Goal: Task Accomplishment & Management: Use online tool/utility

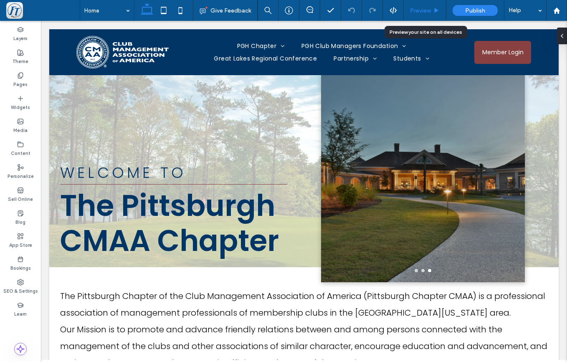
click at [424, 9] on span "Preview" at bounding box center [420, 10] width 21 height 7
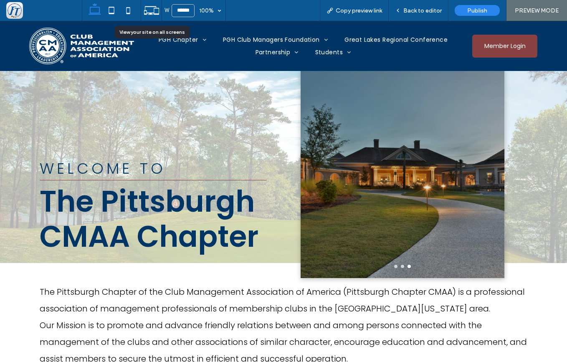
click at [154, 12] on use at bounding box center [151, 10] width 15 height 8
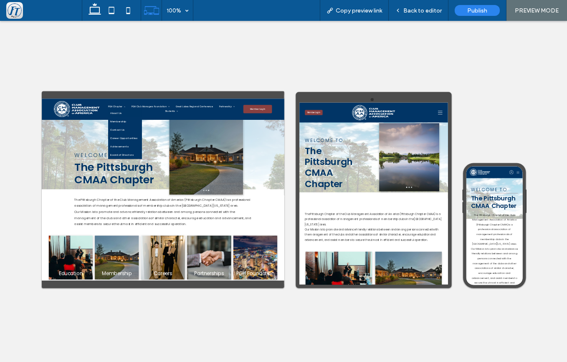
click at [269, 133] on link "About Us" at bounding box center [270, 138] width 93 height 23
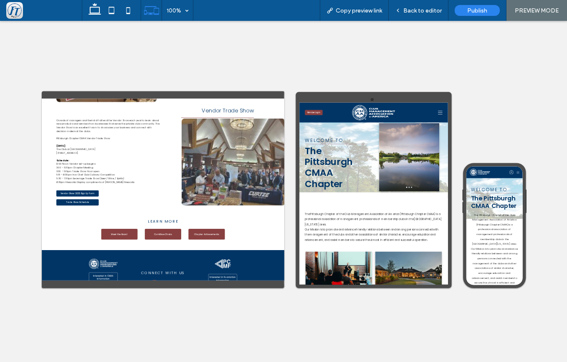
scroll to position [1286, 0]
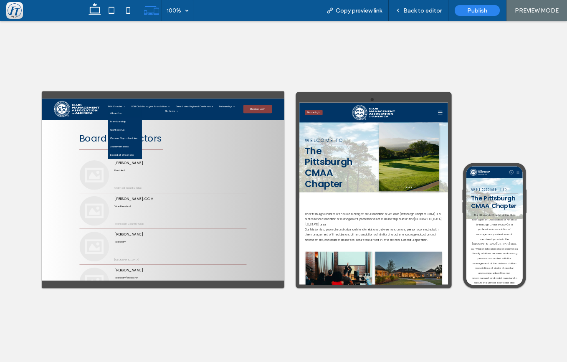
click at [262, 134] on span "About Us" at bounding box center [246, 139] width 31 height 10
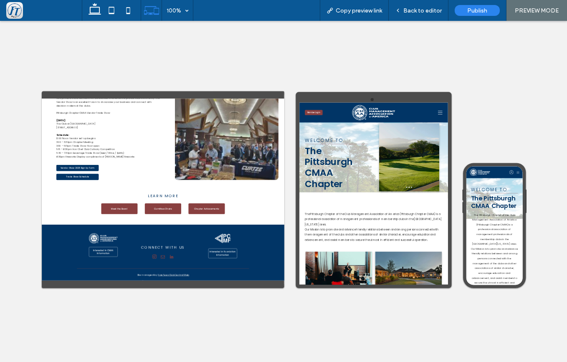
scroll to position [1286, 0]
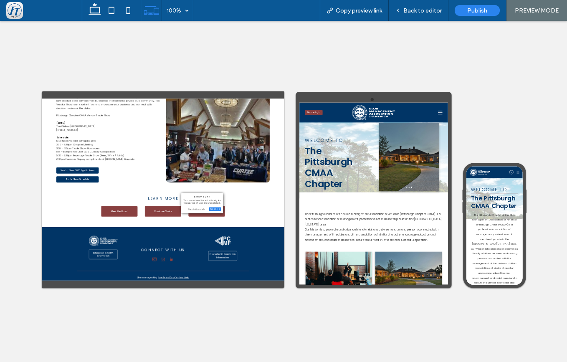
click at [189, 210] on div "Open link in new tab" at bounding box center [202, 208] width 38 height 3
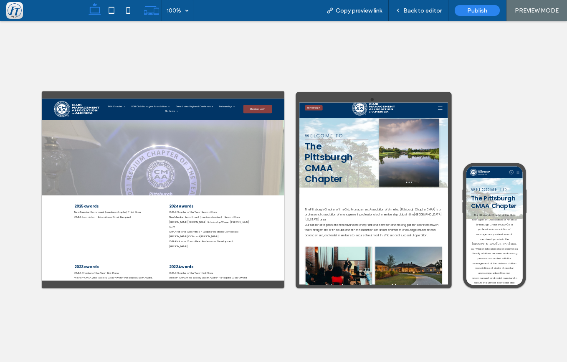
click at [97, 12] on icon at bounding box center [94, 10] width 17 height 17
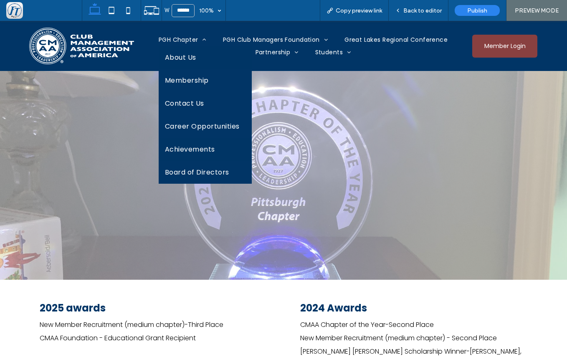
click at [179, 59] on span "About Us" at bounding box center [180, 57] width 31 height 10
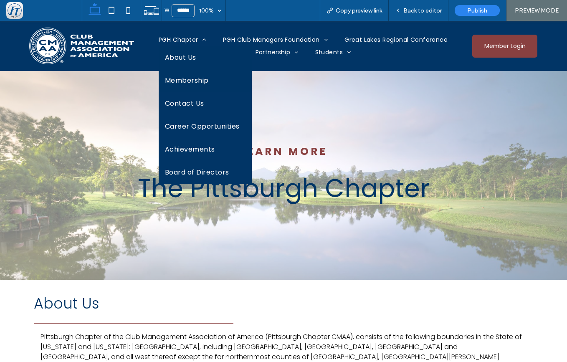
drag, startPoint x: 182, startPoint y: 103, endPoint x: 182, endPoint y: 82, distance: 20.9
click at [182, 82] on span "Membership" at bounding box center [187, 80] width 44 height 10
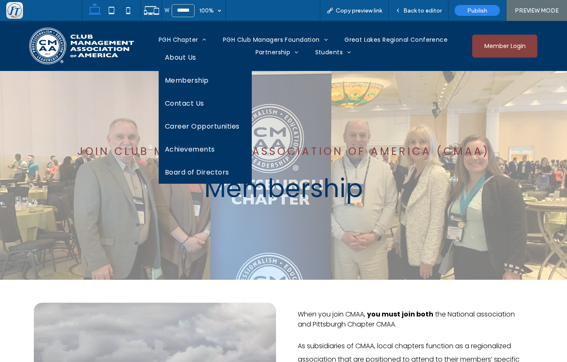
click at [178, 101] on span "Contact Us" at bounding box center [184, 103] width 39 height 10
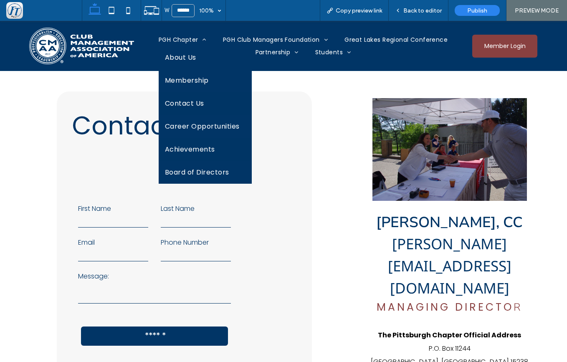
drag, startPoint x: 184, startPoint y: 146, endPoint x: 184, endPoint y: 167, distance: 20.9
click at [184, 146] on span "Achievements" at bounding box center [190, 149] width 50 height 10
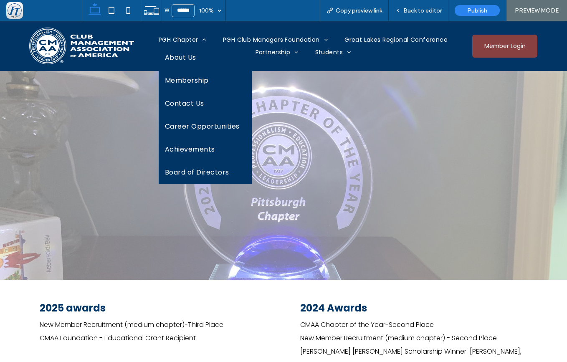
click at [183, 173] on span "Board of Directors" at bounding box center [197, 172] width 64 height 10
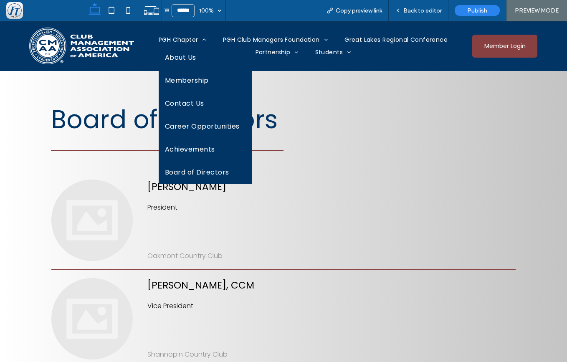
click at [175, 80] on span "Membership" at bounding box center [187, 80] width 44 height 10
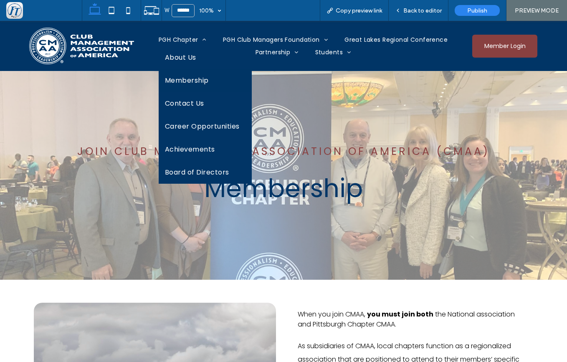
click at [190, 81] on span "Membership" at bounding box center [187, 80] width 44 height 10
click at [175, 103] on span "Contact Us" at bounding box center [184, 103] width 39 height 10
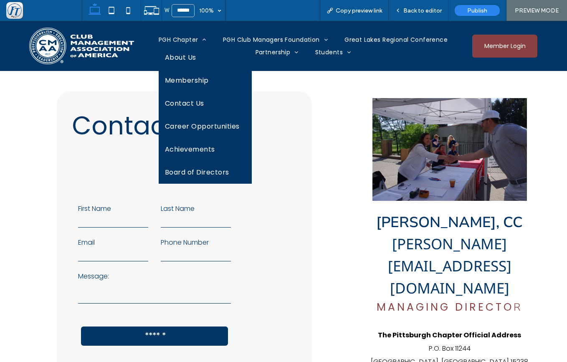
click at [184, 126] on span "Career Opportunities" at bounding box center [202, 126] width 75 height 10
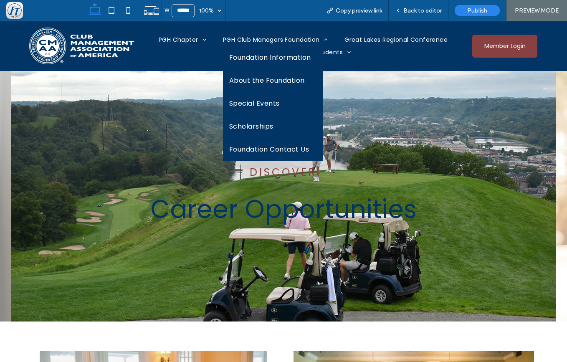
click at [265, 54] on span "Foundation Information" at bounding box center [270, 57] width 82 height 10
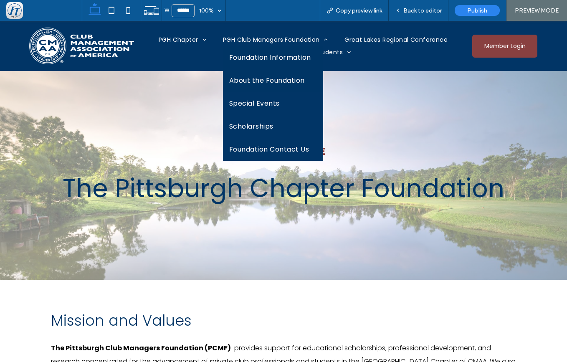
drag, startPoint x: 261, startPoint y: 82, endPoint x: 262, endPoint y: 103, distance: 20.9
click at [261, 82] on span "About the Foundation" at bounding box center [267, 80] width 76 height 10
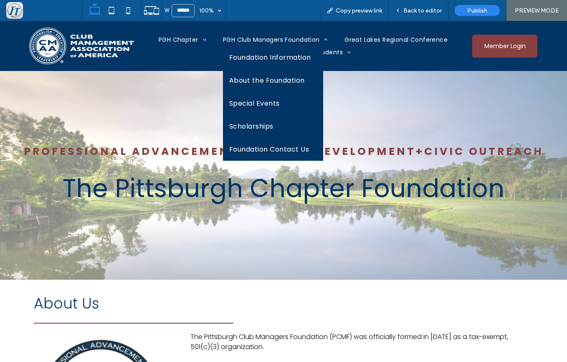
drag, startPoint x: 252, startPoint y: 101, endPoint x: 253, endPoint y: 122, distance: 20.9
click at [252, 101] on span "Special Events" at bounding box center [254, 103] width 50 height 10
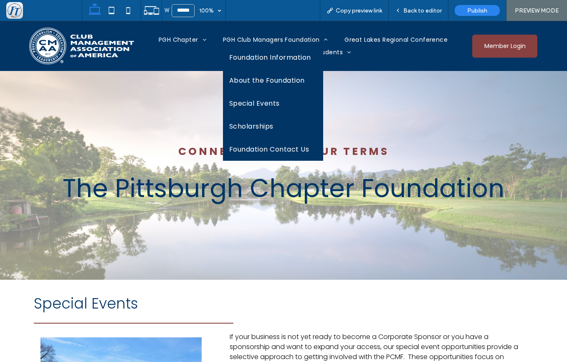
drag, startPoint x: 268, startPoint y: 79, endPoint x: 269, endPoint y: 100, distance: 20.9
click at [268, 79] on span "About the Foundation" at bounding box center [267, 80] width 76 height 10
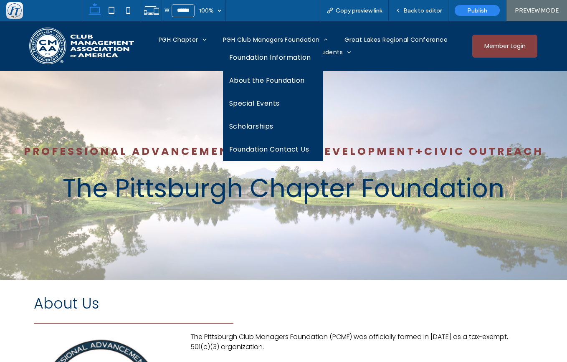
click at [266, 58] on span "Foundation Information" at bounding box center [270, 57] width 82 height 10
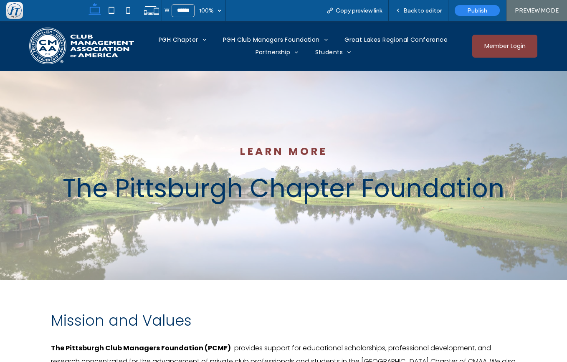
click at [370, 246] on div "Learn More The Pittsburgh Chapter Foundation" at bounding box center [283, 175] width 567 height 209
click at [415, 9] on span "Back to editor" at bounding box center [422, 10] width 38 height 7
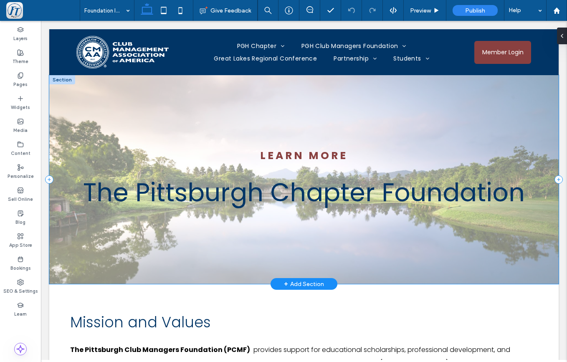
click at [292, 257] on div "Learn More The Pittsburgh Chapter Foundation" at bounding box center [303, 179] width 509 height 209
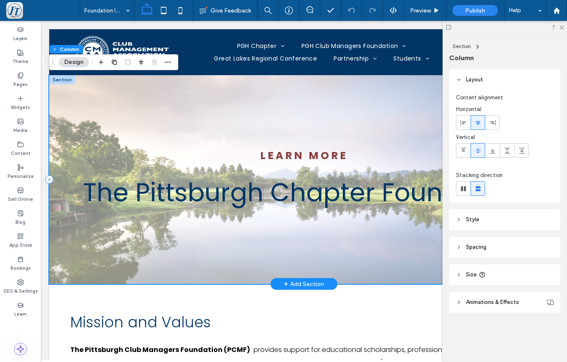
click at [72, 262] on div "Learn More The Pittsburgh Chapter Foundation" at bounding box center [303, 179] width 509 height 209
click at [465, 218] on header "Style" at bounding box center [504, 219] width 111 height 21
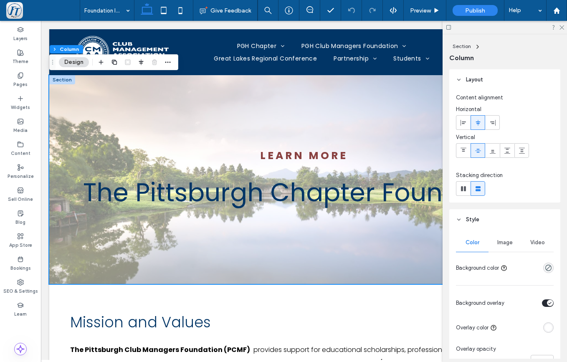
click at [500, 241] on span "Image" at bounding box center [504, 242] width 15 height 7
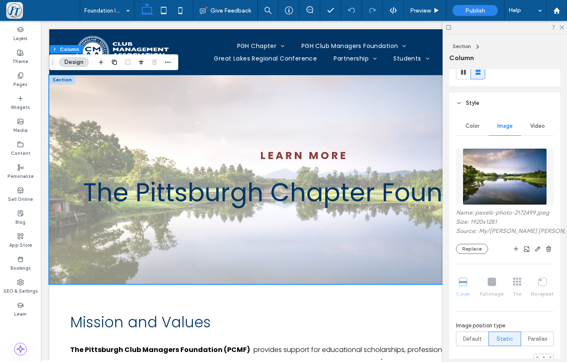
scroll to position [117, 0]
click at [469, 253] on button "Replace" at bounding box center [472, 248] width 32 height 10
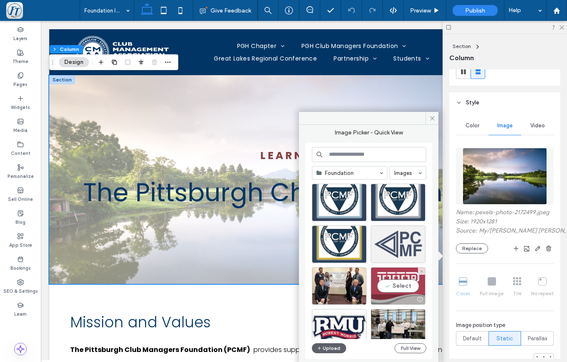
scroll to position [53, 0]
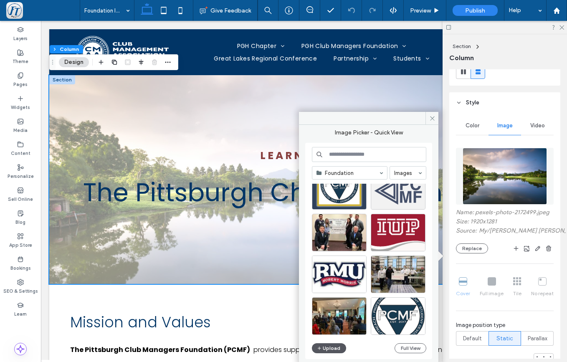
click at [324, 349] on button "Upload" at bounding box center [329, 348] width 34 height 10
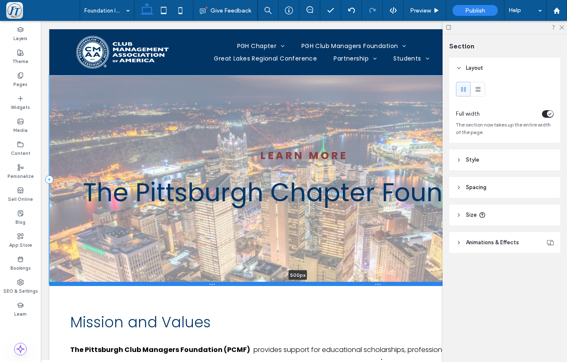
click at [340, 283] on div at bounding box center [297, 284] width 497 height 4
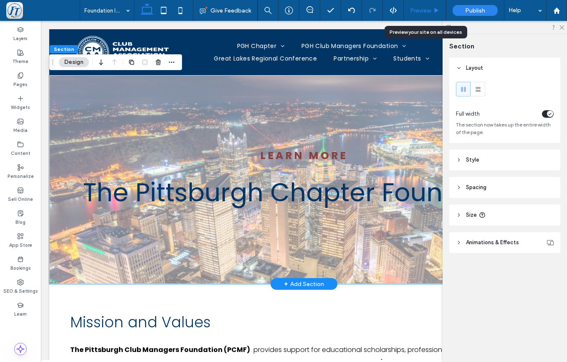
click at [418, 10] on span "Preview" at bounding box center [420, 10] width 21 height 7
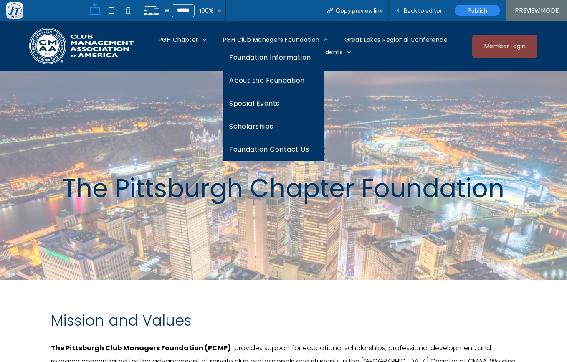
drag, startPoint x: 268, startPoint y: 77, endPoint x: 269, endPoint y: 98, distance: 21.3
click at [268, 77] on span "About the Foundation" at bounding box center [267, 80] width 76 height 10
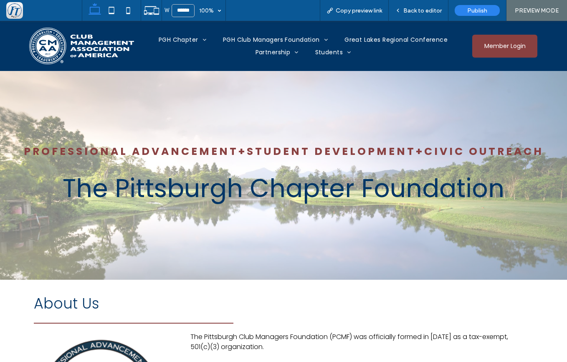
click at [283, 252] on div "​Professional Advancement+Student Development+​Civic Outreach The Pittsburgh Ch…" at bounding box center [283, 175] width 567 height 209
click at [411, 6] on div "Back to editor" at bounding box center [418, 10] width 60 height 21
click at [411, 10] on span "Back to editor" at bounding box center [422, 10] width 38 height 7
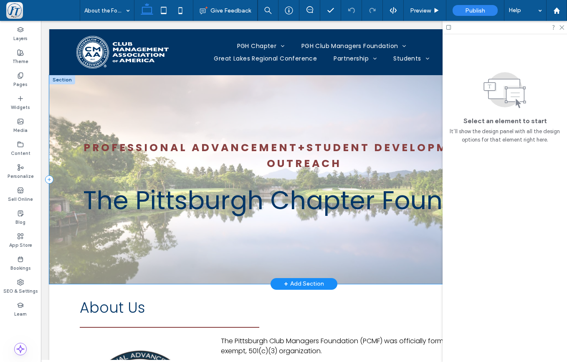
click at [186, 252] on div "​Professional Advancement+Student Development+​Civic Outreach The Pittsburgh Ch…" at bounding box center [303, 179] width 509 height 209
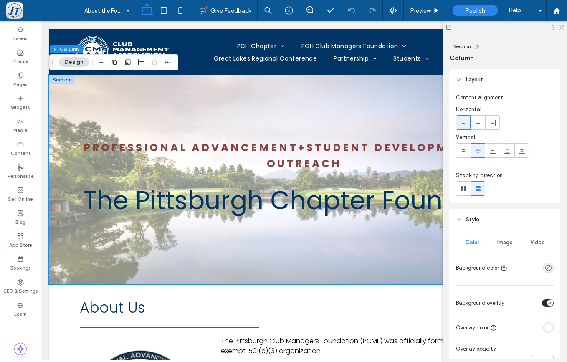
click at [499, 241] on span "Image" at bounding box center [504, 242] width 15 height 7
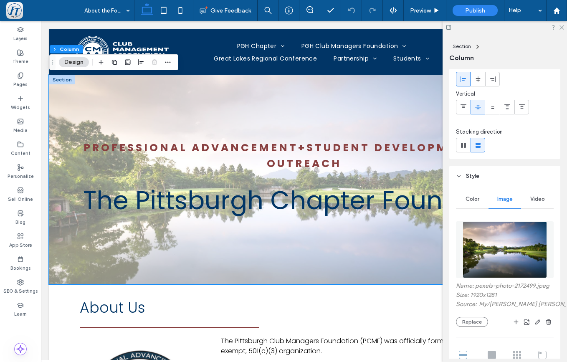
scroll to position [44, 0]
click at [463, 326] on button "Replace" at bounding box center [472, 321] width 32 height 10
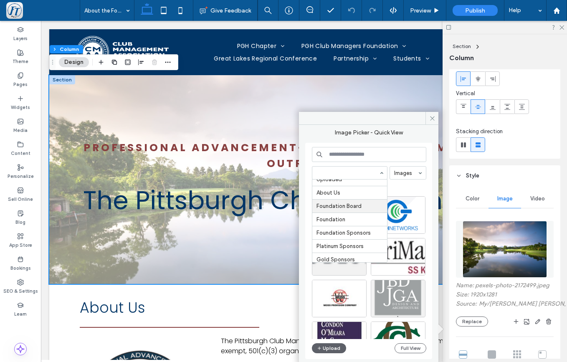
scroll to position [73, 0]
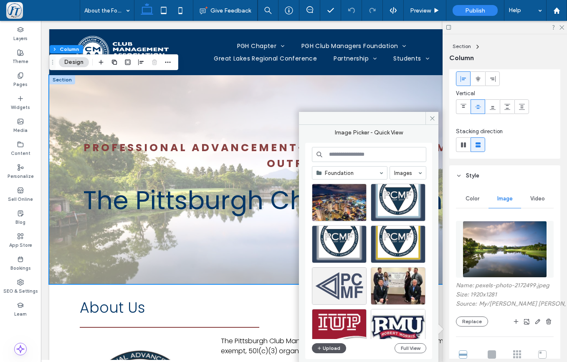
click at [331, 351] on button "Upload" at bounding box center [329, 348] width 34 height 10
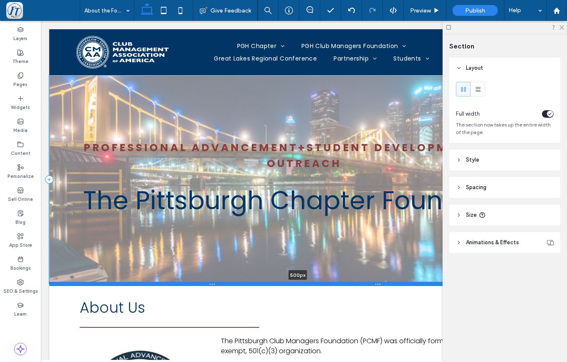
click at [345, 282] on div at bounding box center [297, 284] width 497 height 4
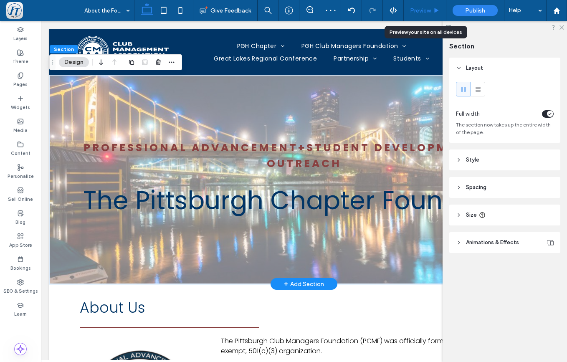
click at [421, 10] on span "Preview" at bounding box center [420, 10] width 21 height 7
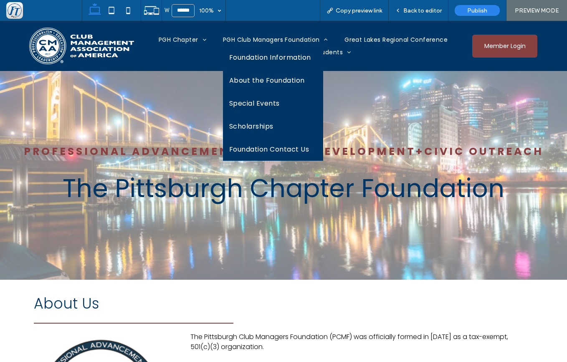
click at [262, 103] on span "Special Events" at bounding box center [254, 103] width 50 height 10
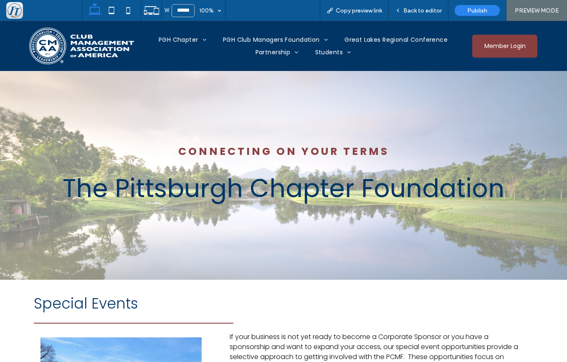
click at [257, 245] on div "Connecting on your terms The Pittsburgh Chapter Foundation" at bounding box center [283, 175] width 567 height 209
click at [417, 9] on span "Back to editor" at bounding box center [422, 10] width 38 height 7
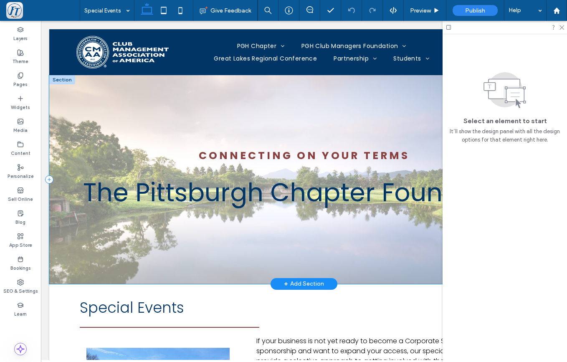
click at [228, 238] on div "Connecting on your terms The Pittsburgh Chapter Foundation" at bounding box center [303, 179] width 509 height 209
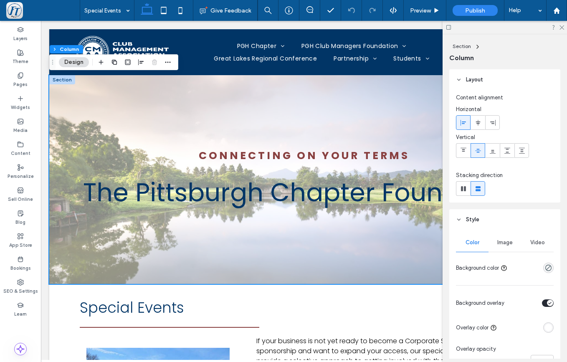
click at [499, 240] on span "Image" at bounding box center [504, 242] width 15 height 7
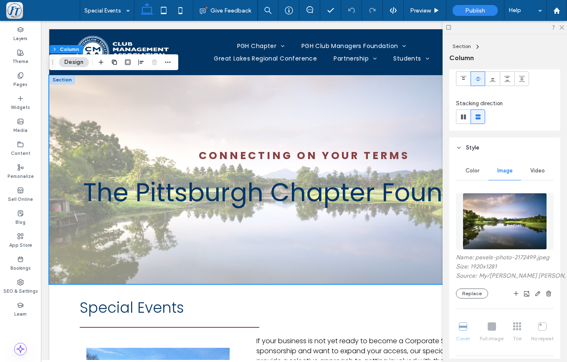
scroll to position [88, 0]
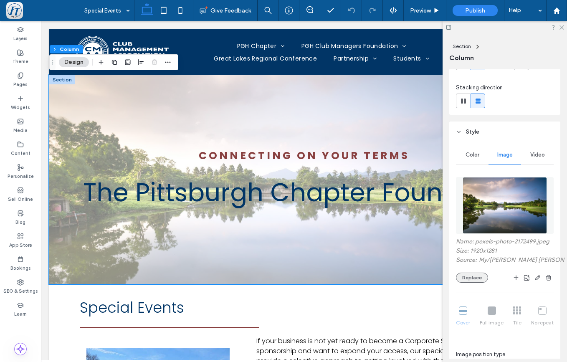
click at [469, 282] on button "Replace" at bounding box center [472, 277] width 32 height 10
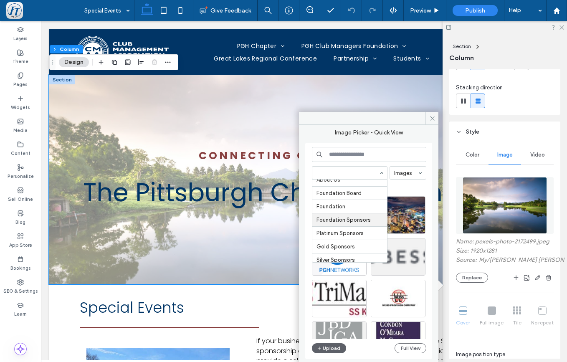
scroll to position [73, 0]
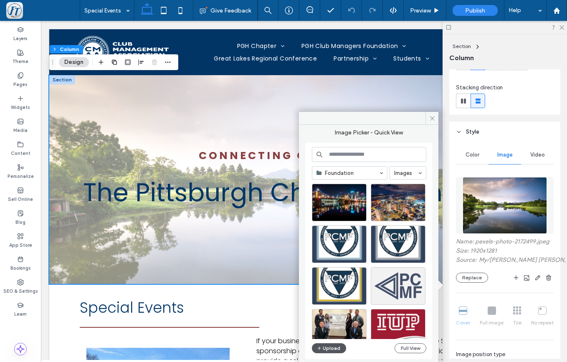
click at [331, 347] on button "Upload" at bounding box center [329, 348] width 34 height 10
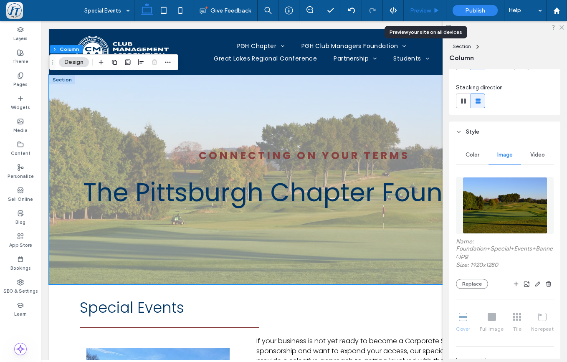
click at [417, 13] on span "Preview" at bounding box center [420, 10] width 21 height 7
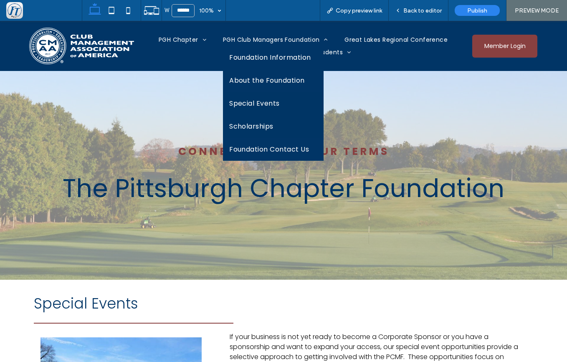
click at [252, 126] on span "Scholarships" at bounding box center [251, 126] width 44 height 10
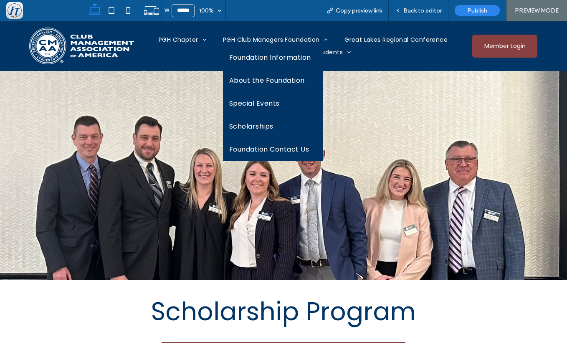
click at [264, 152] on span "Foundation Contact Us" at bounding box center [269, 149] width 80 height 10
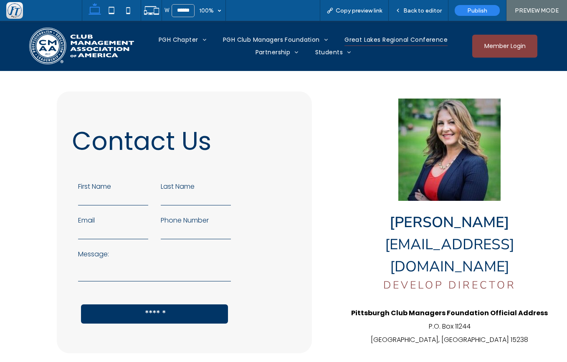
click at [390, 39] on span "Great Lakes Regional Conference" at bounding box center [395, 40] width 103 height 13
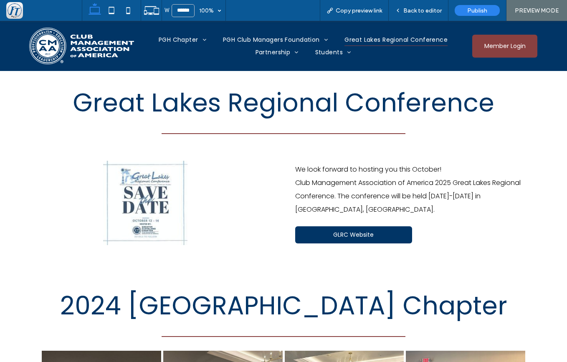
click at [497, 43] on span "Member Login" at bounding box center [504, 46] width 47 height 17
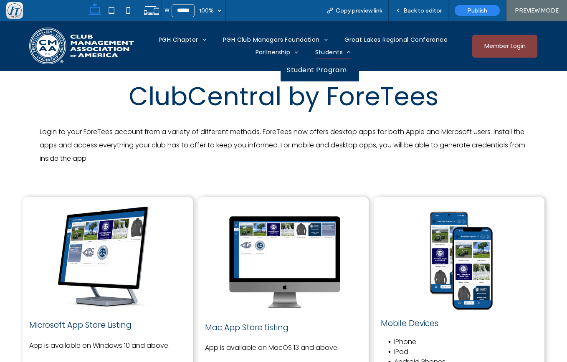
click at [331, 52] on span "Students" at bounding box center [333, 52] width 36 height 13
drag, startPoint x: 324, startPoint y: 72, endPoint x: 324, endPoint y: 93, distance: 20.9
click at [324, 72] on span "Student Program" at bounding box center [317, 70] width 60 height 10
click at [422, 11] on span "Back to editor" at bounding box center [422, 10] width 38 height 7
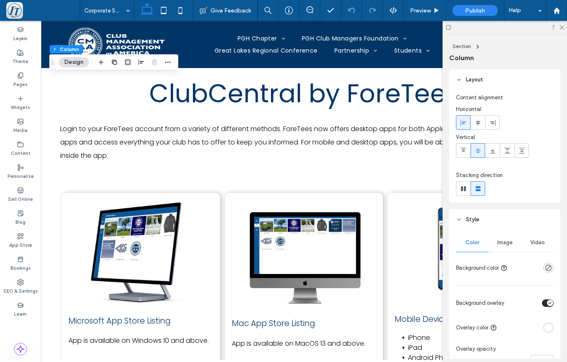
click at [507, 244] on span "Image" at bounding box center [504, 242] width 15 height 7
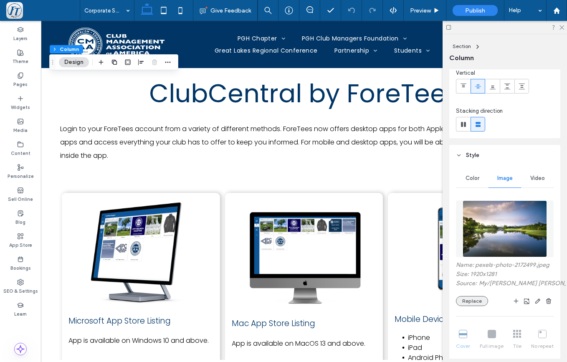
scroll to position [66, 0]
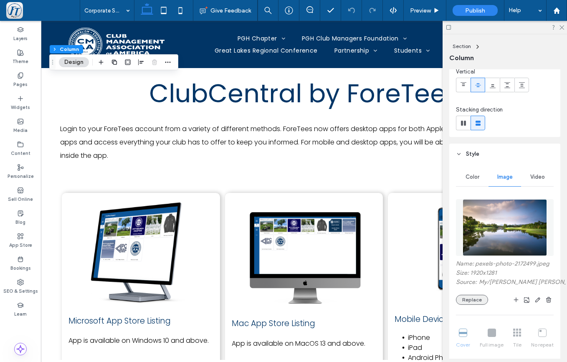
click at [473, 305] on button "Replace" at bounding box center [472, 300] width 32 height 10
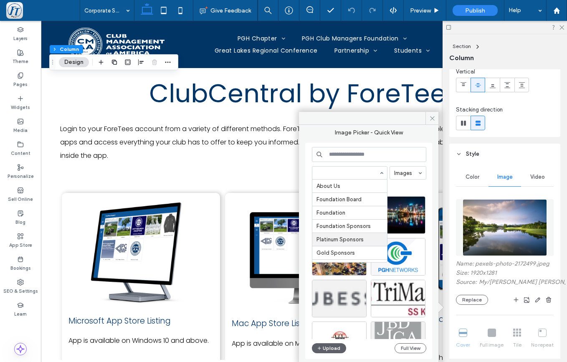
scroll to position [80, 0]
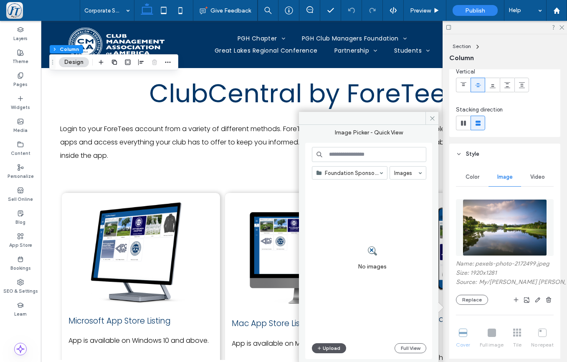
click at [323, 347] on button "Upload" at bounding box center [329, 348] width 34 height 10
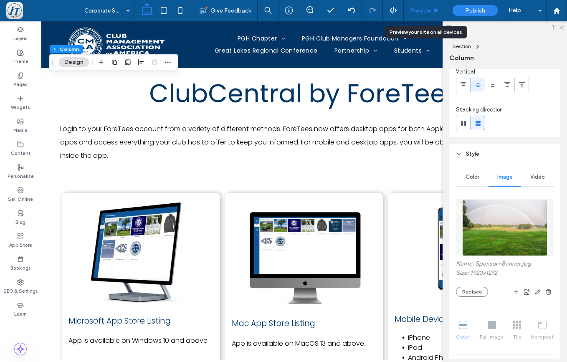
click at [420, 11] on span "Preview" at bounding box center [420, 10] width 21 height 7
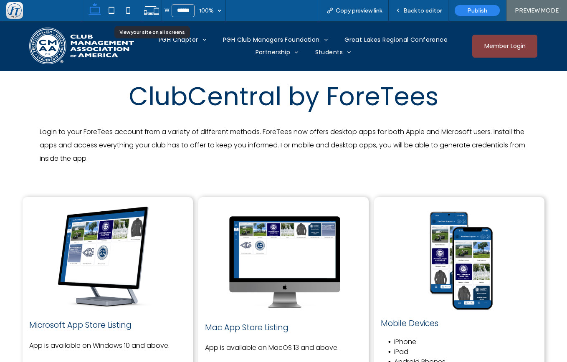
click at [149, 12] on icon at bounding box center [152, 11] width 16 height 16
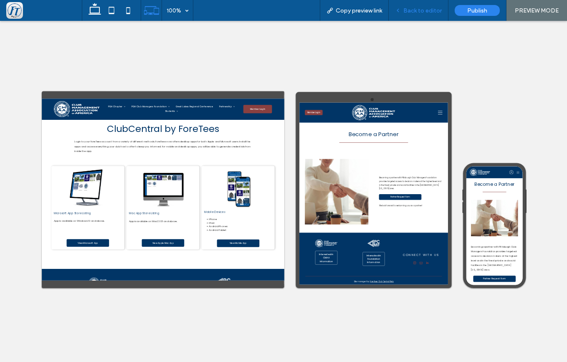
click at [425, 10] on span "Back to editor" at bounding box center [422, 10] width 38 height 7
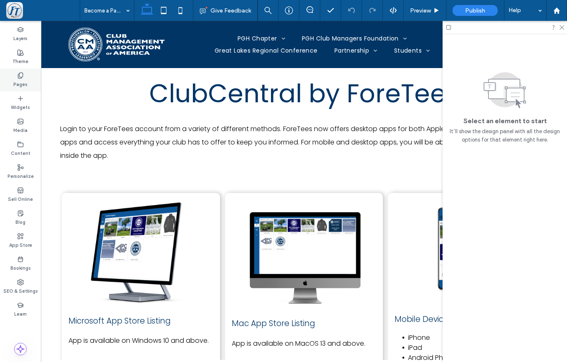
click at [26, 76] on div "Pages" at bounding box center [20, 79] width 41 height 23
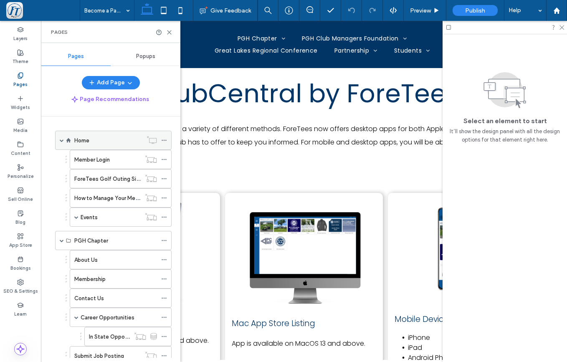
click at [89, 139] on label "Home" at bounding box center [81, 140] width 15 height 15
click at [171, 33] on icon at bounding box center [169, 32] width 6 height 6
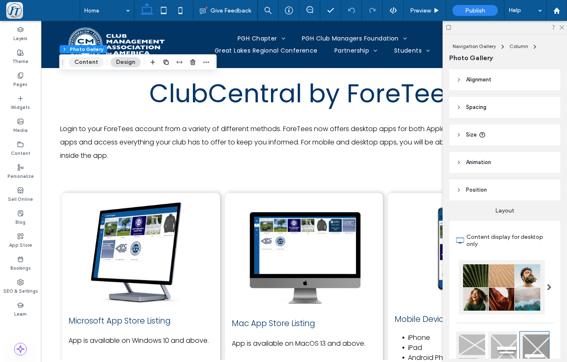
click at [93, 60] on button "Content" at bounding box center [86, 62] width 35 height 10
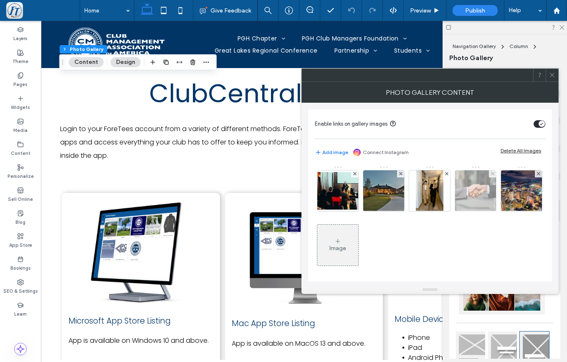
click at [343, 199] on img at bounding box center [337, 191] width 67 height 38
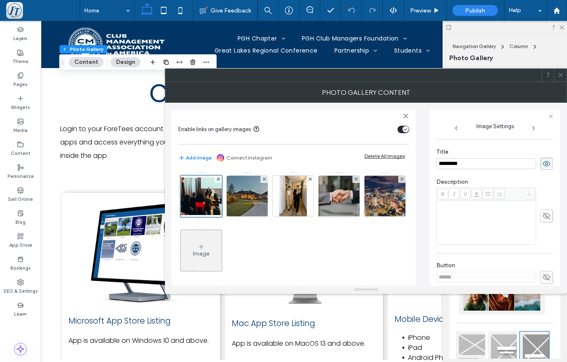
scroll to position [215, 0]
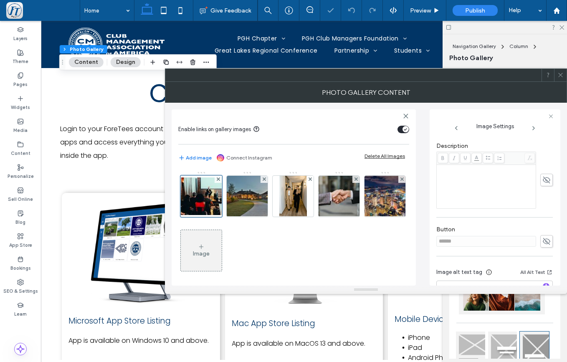
click at [562, 72] on icon at bounding box center [560, 75] width 6 height 6
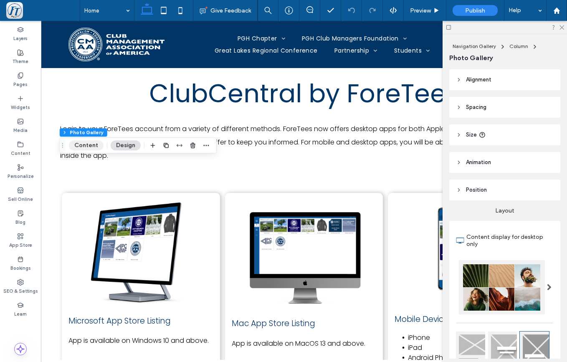
click at [88, 146] on button "Content" at bounding box center [86, 145] width 35 height 10
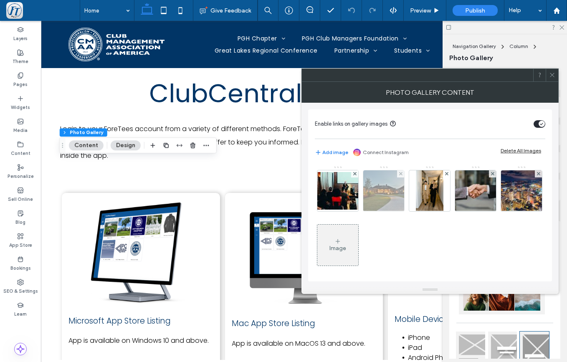
click at [385, 189] on img at bounding box center [383, 190] width 61 height 41
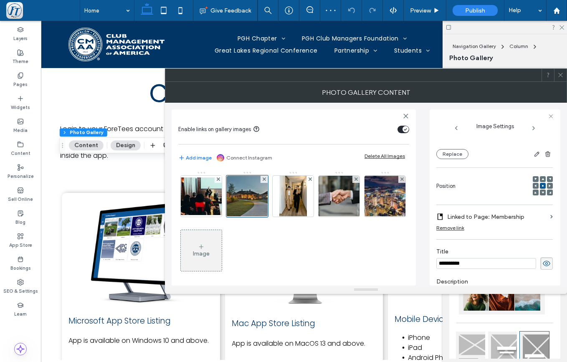
scroll to position [63, 0]
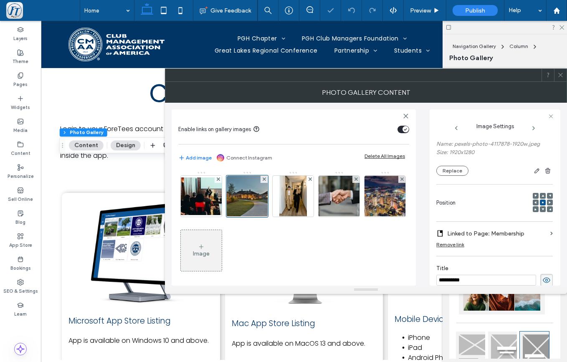
click at [558, 78] on span at bounding box center [560, 75] width 6 height 13
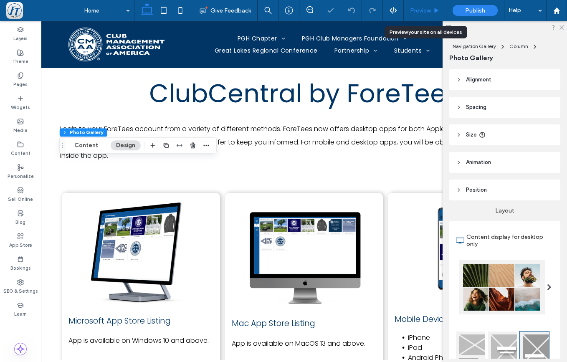
click at [421, 11] on span "Preview" at bounding box center [420, 10] width 21 height 7
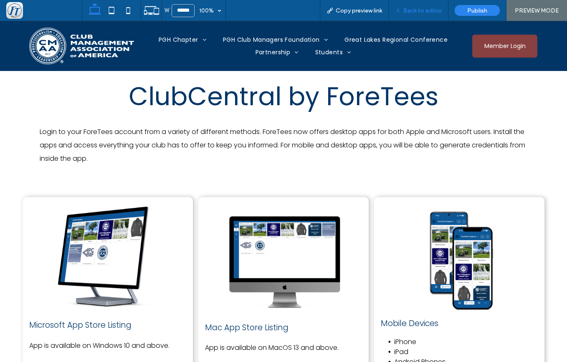
click at [414, 11] on span "Back to editor" at bounding box center [422, 10] width 38 height 7
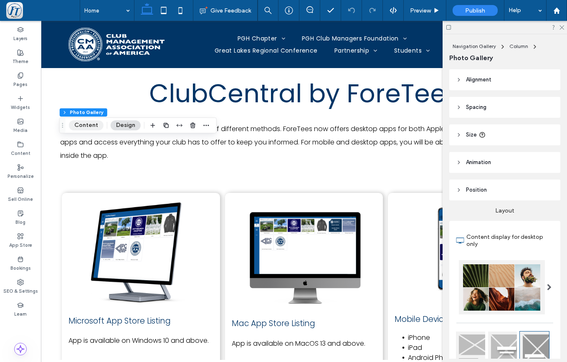
click at [78, 126] on button "Content" at bounding box center [86, 125] width 35 height 10
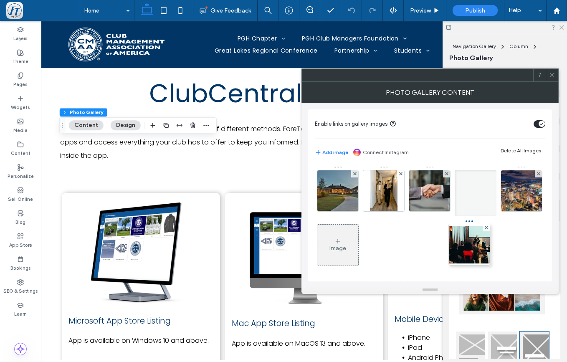
drag, startPoint x: 332, startPoint y: 192, endPoint x: 460, endPoint y: 247, distance: 139.4
click at [460, 247] on div "Image" at bounding box center [429, 220] width 229 height 108
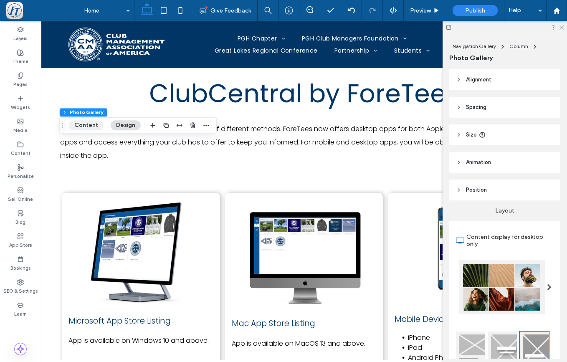
click at [90, 124] on button "Content" at bounding box center [86, 125] width 35 height 10
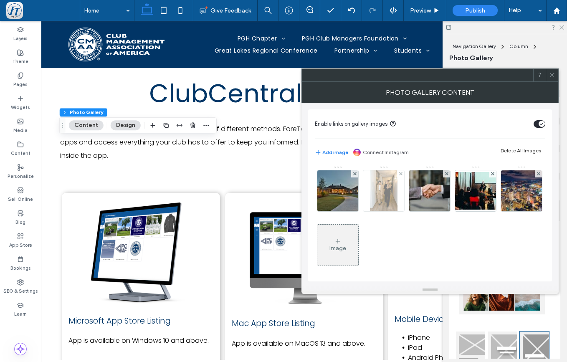
click at [387, 184] on img at bounding box center [383, 190] width 27 height 41
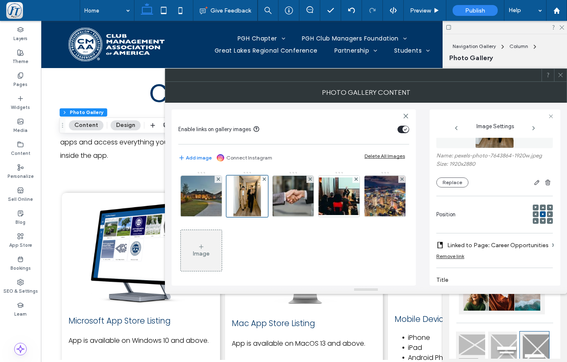
scroll to position [61, 0]
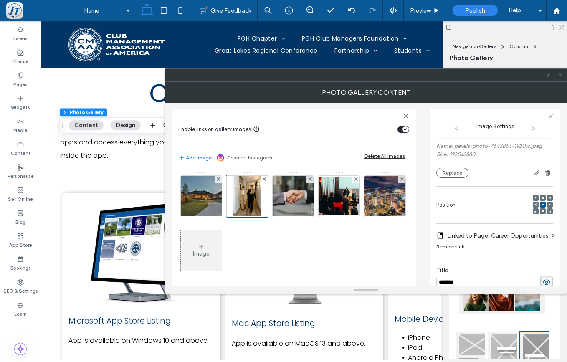
click at [466, 238] on label "Linked to Page: Career Opportunities" at bounding box center [497, 235] width 101 height 15
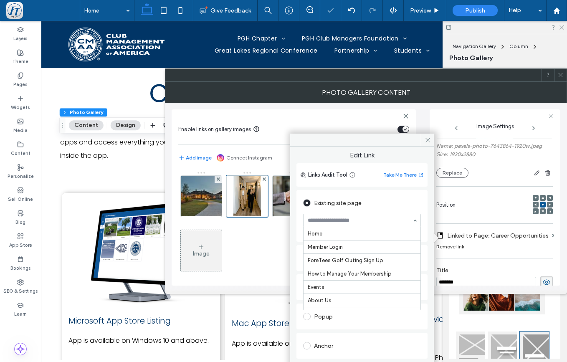
scroll to position [110, 0]
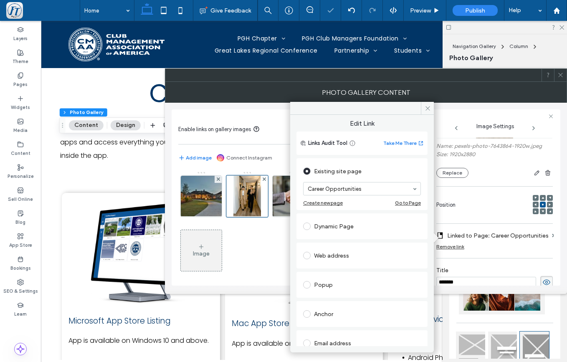
click at [507, 259] on div "Name: pexels-photo-7643864-1920w.jpeg Size: 1920x2880 Replace Position Linked t…" at bounding box center [494, 272] width 116 height 391
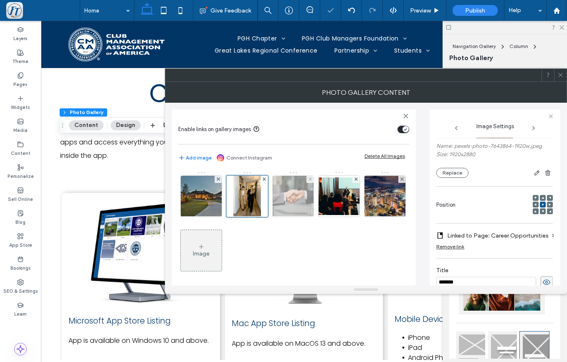
click at [290, 206] on img at bounding box center [292, 196] width 61 height 41
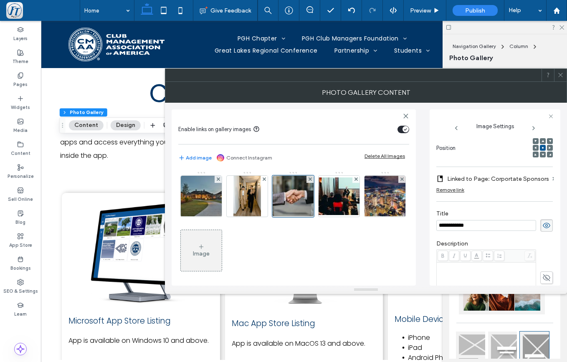
scroll to position [126, 0]
click at [487, 179] on label "Linked to Page: Corportate Sponsors" at bounding box center [498, 176] width 102 height 15
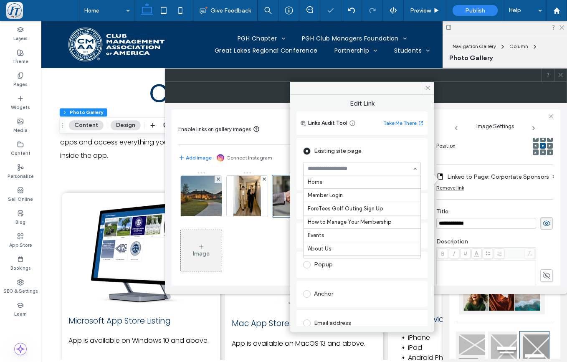
scroll to position [247, 0]
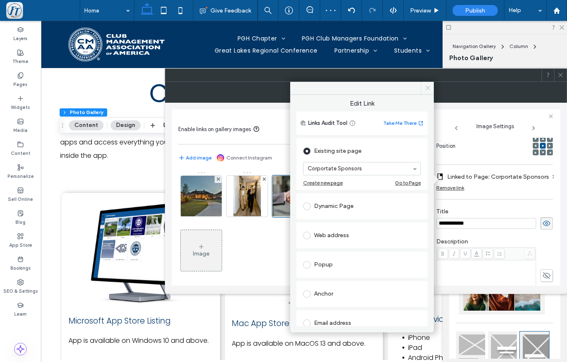
click at [427, 87] on icon at bounding box center [427, 88] width 6 height 6
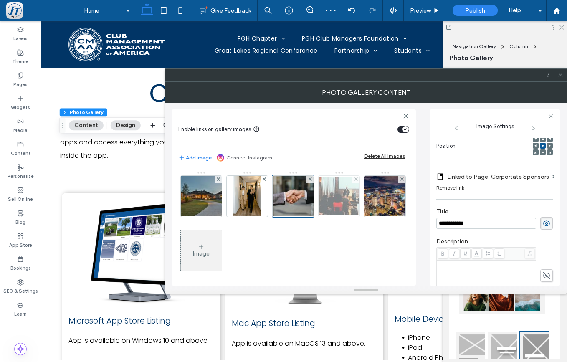
click at [333, 199] on img at bounding box center [338, 196] width 67 height 38
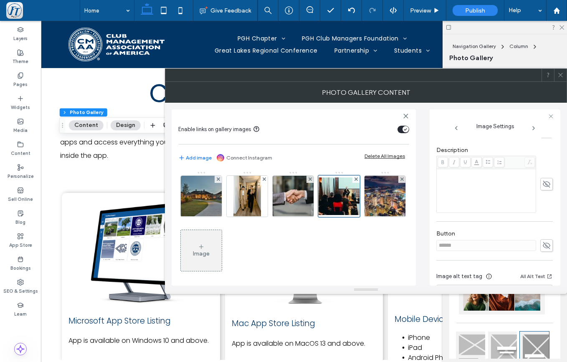
scroll to position [111, 0]
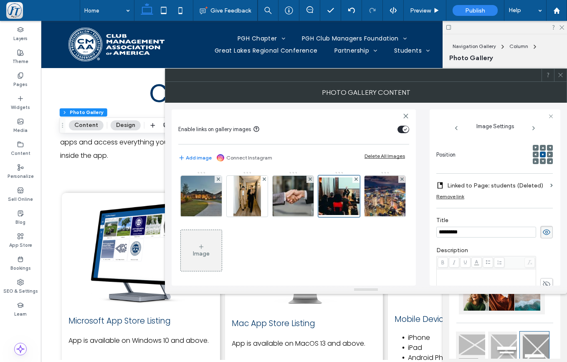
drag, startPoint x: 464, startPoint y: 235, endPoint x: 400, endPoint y: 226, distance: 64.4
click at [436, 227] on input "*********" at bounding box center [486, 232] width 100 height 11
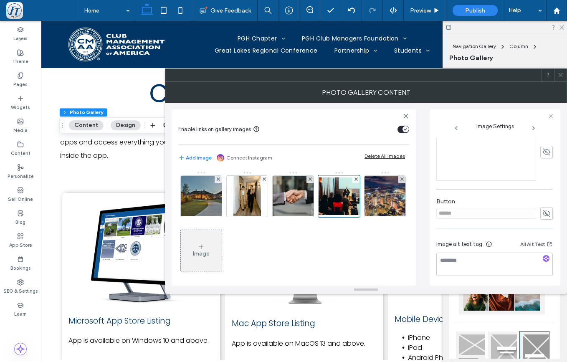
scroll to position [96, 0]
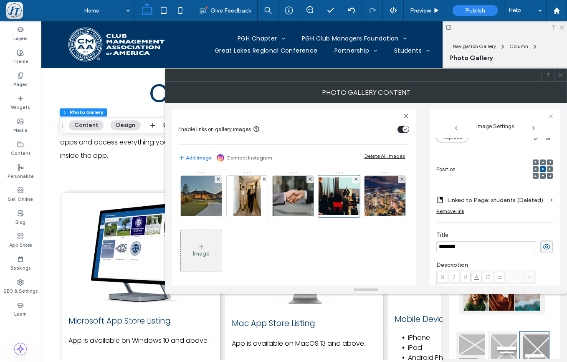
type input "********"
click at [527, 201] on label "Linked to Page: students (Deleted)" at bounding box center [497, 199] width 100 height 15
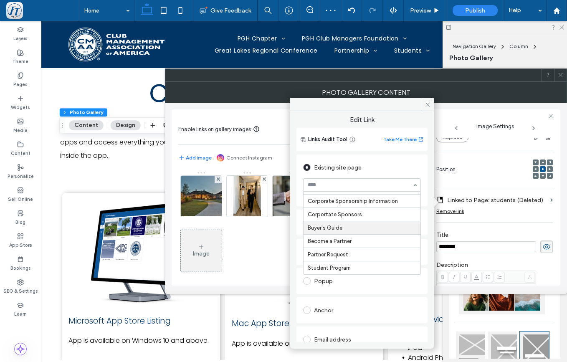
scroll to position [50, 0]
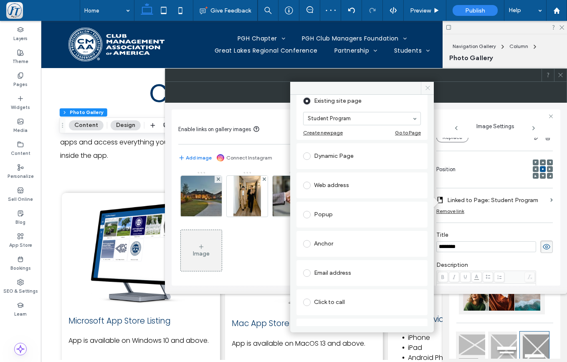
click at [424, 88] on span at bounding box center [427, 88] width 13 height 13
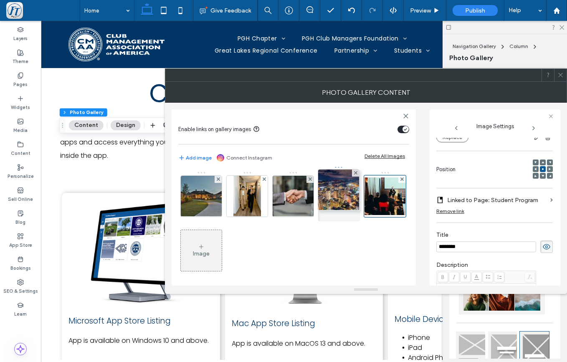
drag, startPoint x: 198, startPoint y: 253, endPoint x: 333, endPoint y: 194, distance: 147.1
click at [333, 194] on div "Image" at bounding box center [293, 225] width 230 height 108
click at [343, 203] on img at bounding box center [339, 196] width 62 height 41
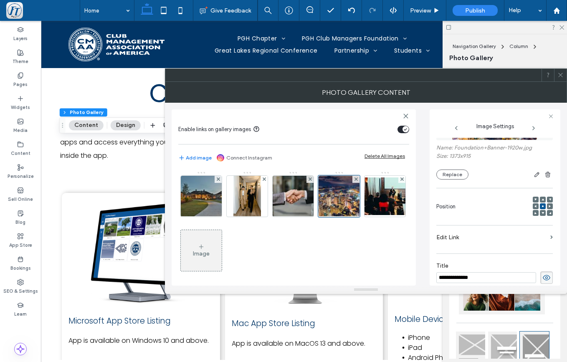
scroll to position [56, 0]
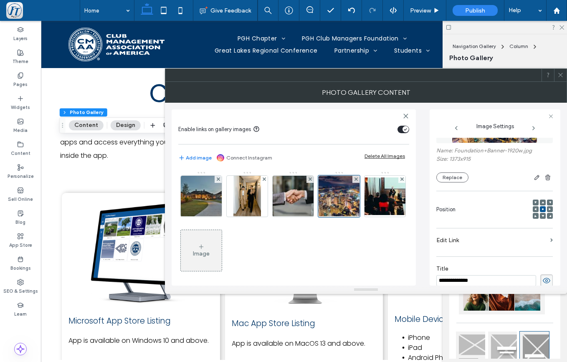
click at [538, 237] on label "Edit Link" at bounding box center [491, 239] width 111 height 15
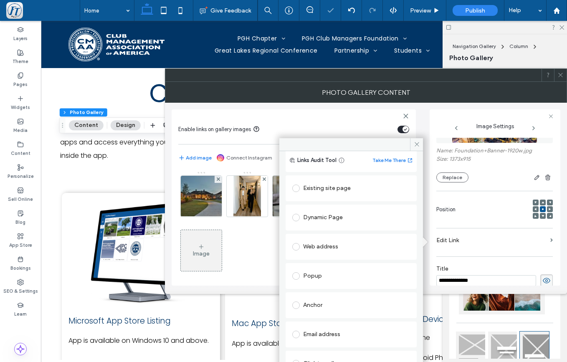
scroll to position [42, 0]
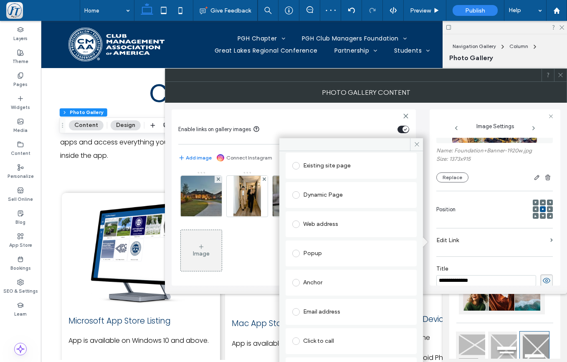
click at [324, 166] on div "Existing site page" at bounding box center [351, 165] width 118 height 13
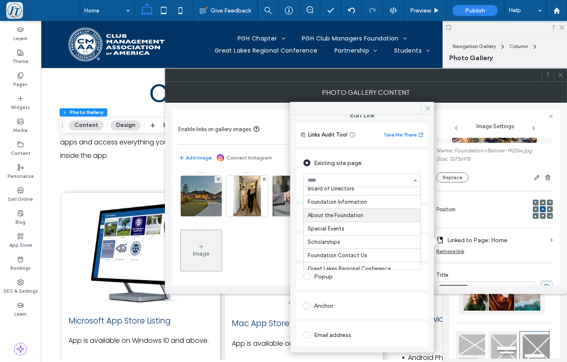
scroll to position [154, 0]
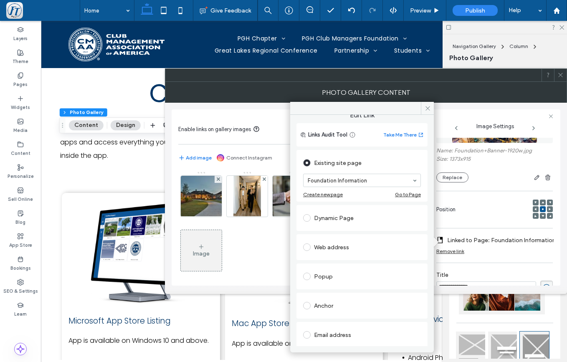
click at [427, 107] on icon at bounding box center [427, 108] width 6 height 6
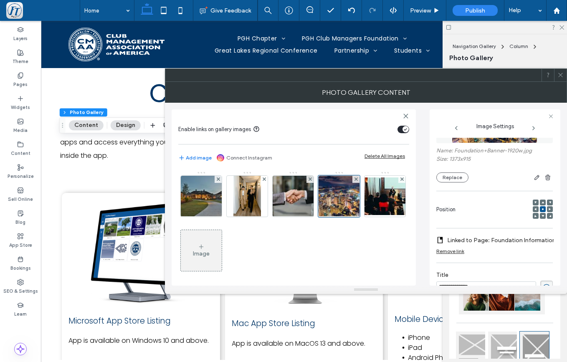
click at [560, 74] on icon at bounding box center [560, 75] width 6 height 6
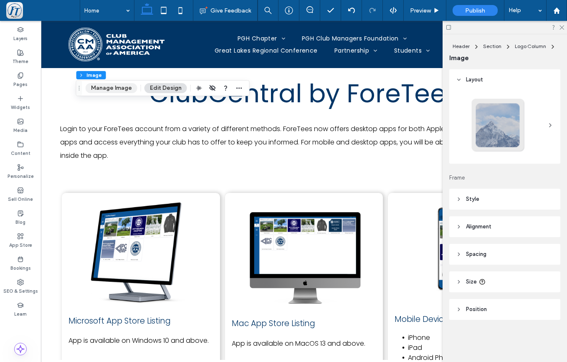
click at [116, 89] on button "Manage Image" at bounding box center [112, 88] width 52 height 10
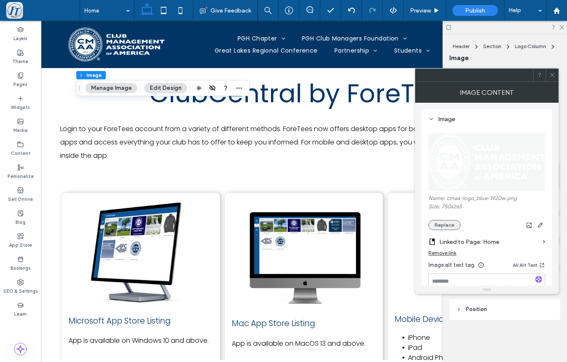
click at [440, 225] on button "Replace" at bounding box center [444, 225] width 32 height 10
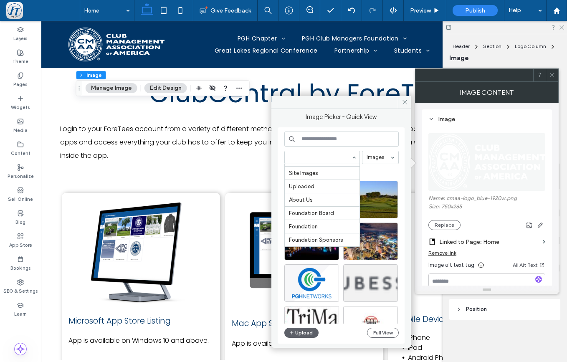
scroll to position [0, 0]
click at [303, 329] on div "All Images Free Images Premium Images Site Images Uploaded About Us Foundation …" at bounding box center [341, 235] width 114 height 208
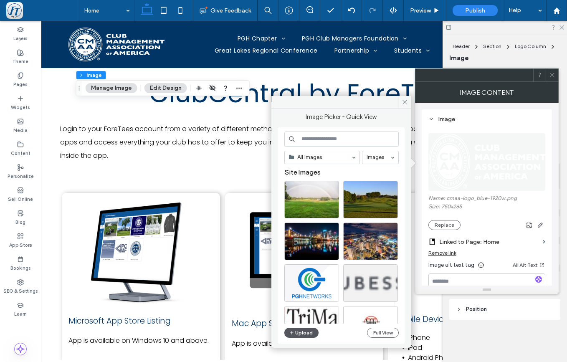
click at [302, 331] on button "Upload" at bounding box center [301, 333] width 34 height 10
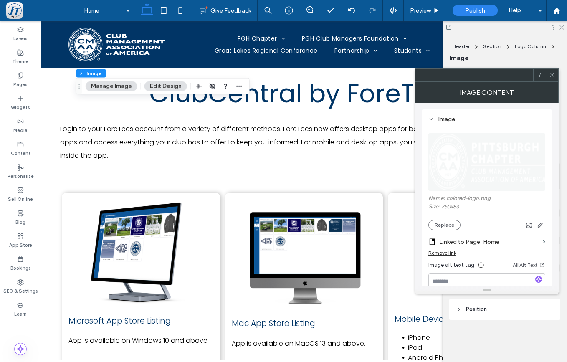
click at [550, 76] on icon at bounding box center [552, 75] width 6 height 6
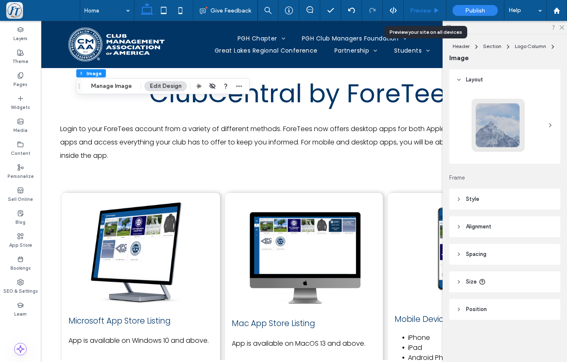
click at [424, 7] on div "Preview" at bounding box center [424, 10] width 43 height 21
click at [422, 11] on span "Preview" at bounding box center [420, 10] width 21 height 7
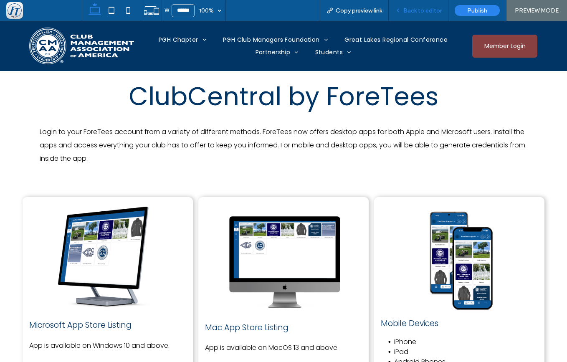
click at [408, 8] on span "Back to editor" at bounding box center [422, 10] width 38 height 7
